Goal: Use online tool/utility: Utilize a website feature to perform a specific function

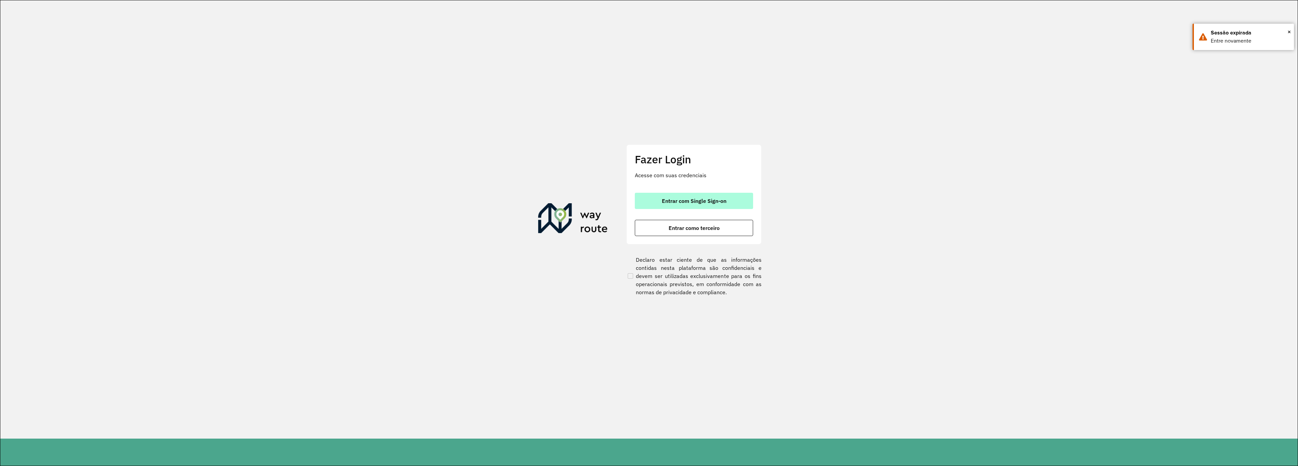
click at [713, 197] on button "Entrar com Single Sign-on" at bounding box center [694, 201] width 118 height 16
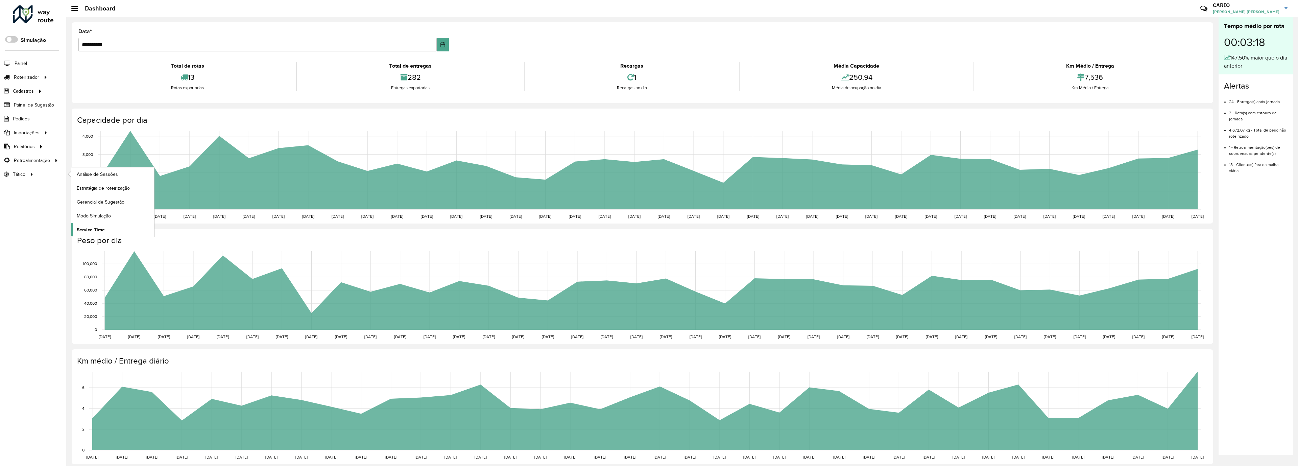
click at [97, 228] on span "Service Time" at bounding box center [91, 229] width 28 height 7
click at [91, 175] on span "Análise de Sessões" at bounding box center [98, 174] width 43 height 7
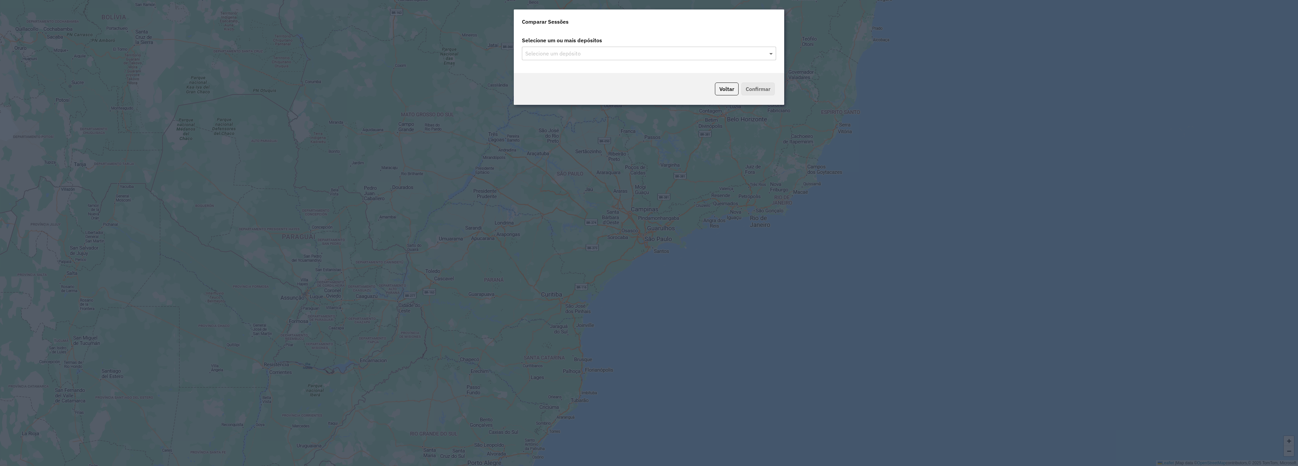
click at [771, 56] on span at bounding box center [772, 53] width 8 height 8
click at [574, 52] on input "text" at bounding box center [646, 54] width 244 height 8
click at [563, 75] on div "CDD Guanambi" at bounding box center [649, 72] width 254 height 11
click at [767, 90] on button "Confirmar" at bounding box center [757, 88] width 33 height 13
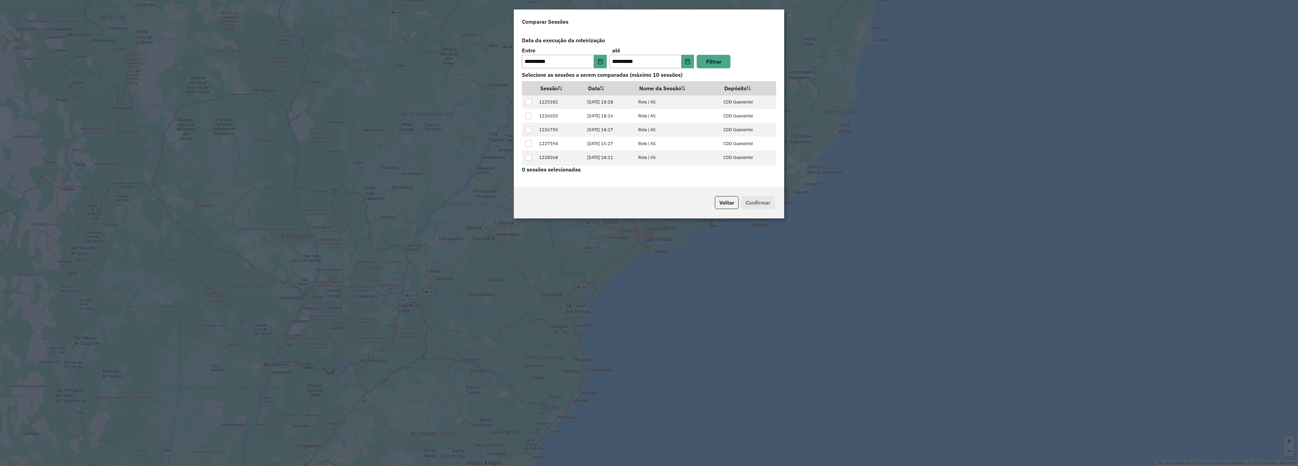
scroll to position [28, 0]
click at [527, 159] on div at bounding box center [528, 158] width 6 height 6
click at [758, 202] on button "Confirmar" at bounding box center [757, 202] width 33 height 13
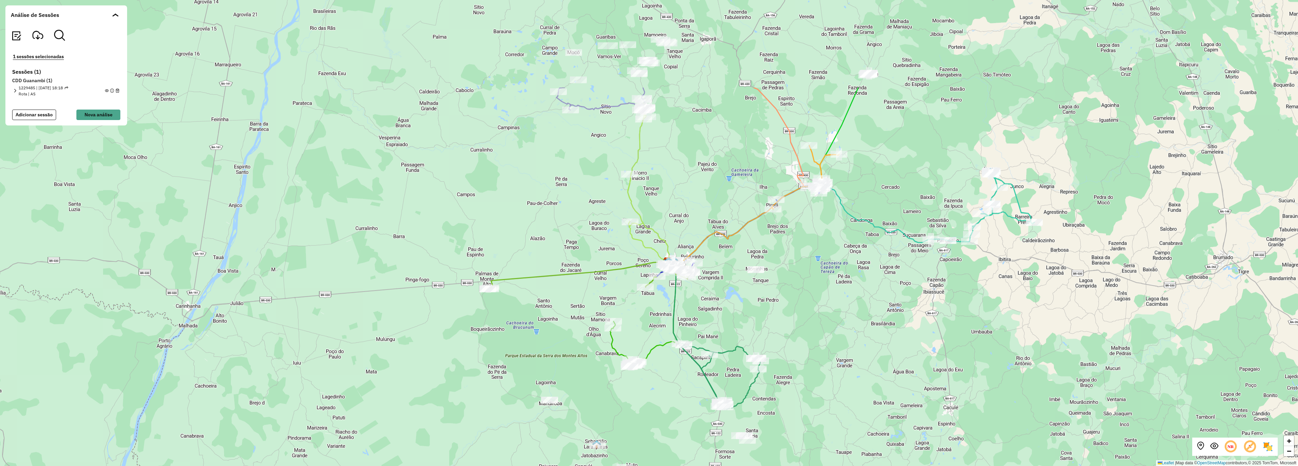
drag, startPoint x: 917, startPoint y: 181, endPoint x: 884, endPoint y: 311, distance: 134.3
click at [884, 311] on div "+ − Leaflet | Map data © OpenStreetMap contributors,© 2025 TomTom, Microsoft" at bounding box center [649, 233] width 1298 height 466
